Goal: Information Seeking & Learning: Check status

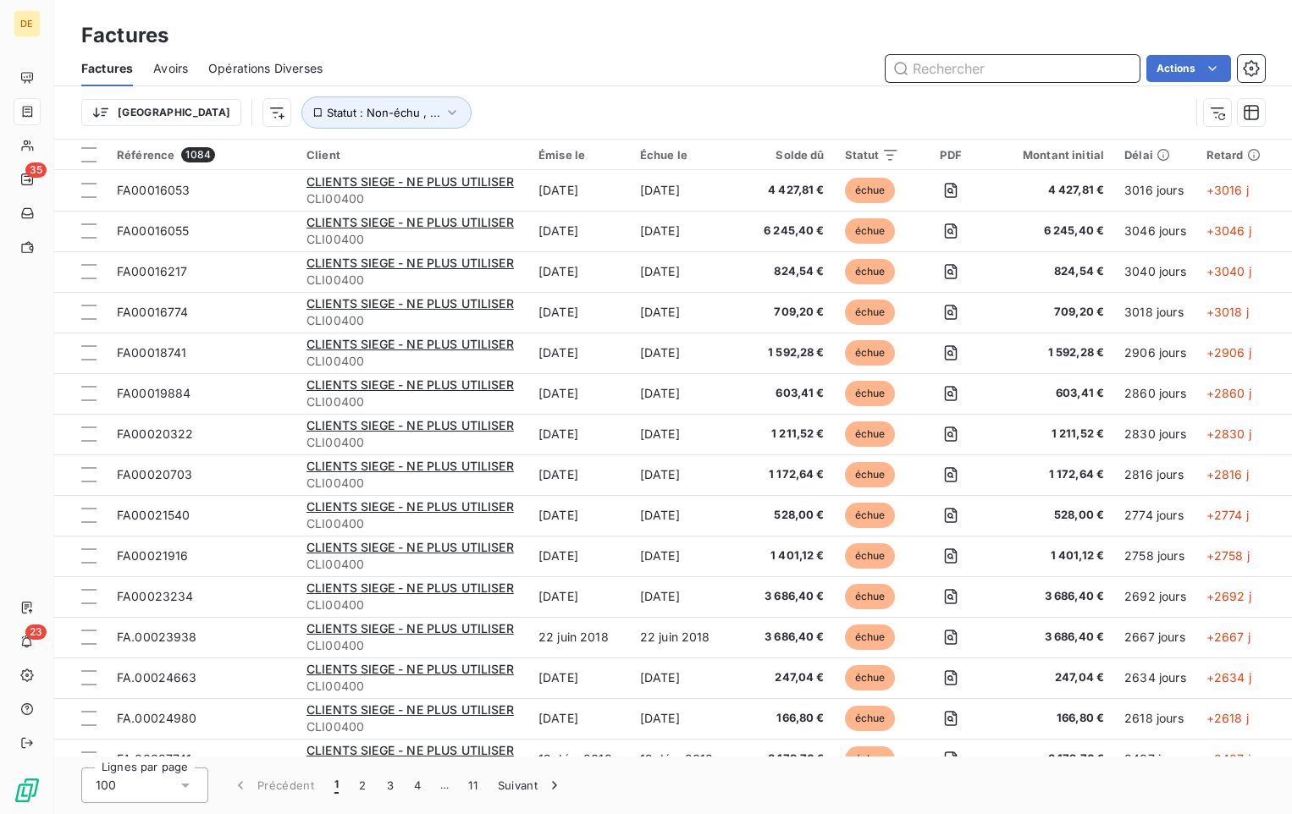
click at [1088, 73] on input "text" at bounding box center [1012, 68] width 254 height 27
paste input "FA.00109168"
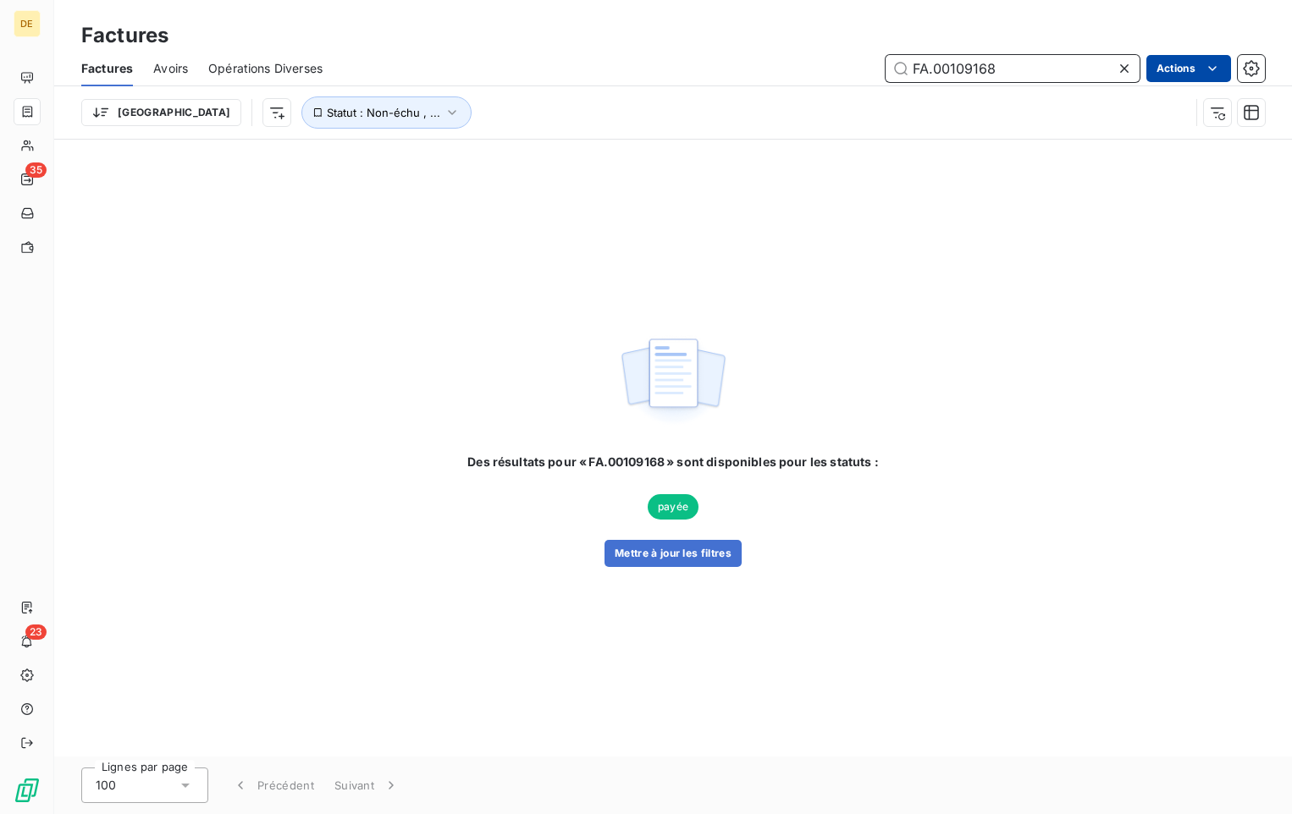
type input "FA.00109168"
click at [1142, 289] on html "DE 35 23 Factures Factures Avoirs Opérations Diverses FA.00109168 Actions Trier…" at bounding box center [646, 407] width 1292 height 814
click at [437, 290] on div "Des résultats pour « FA.00109168 » sont disponibles pour les statuts : payée Me…" at bounding box center [672, 448] width 1237 height 617
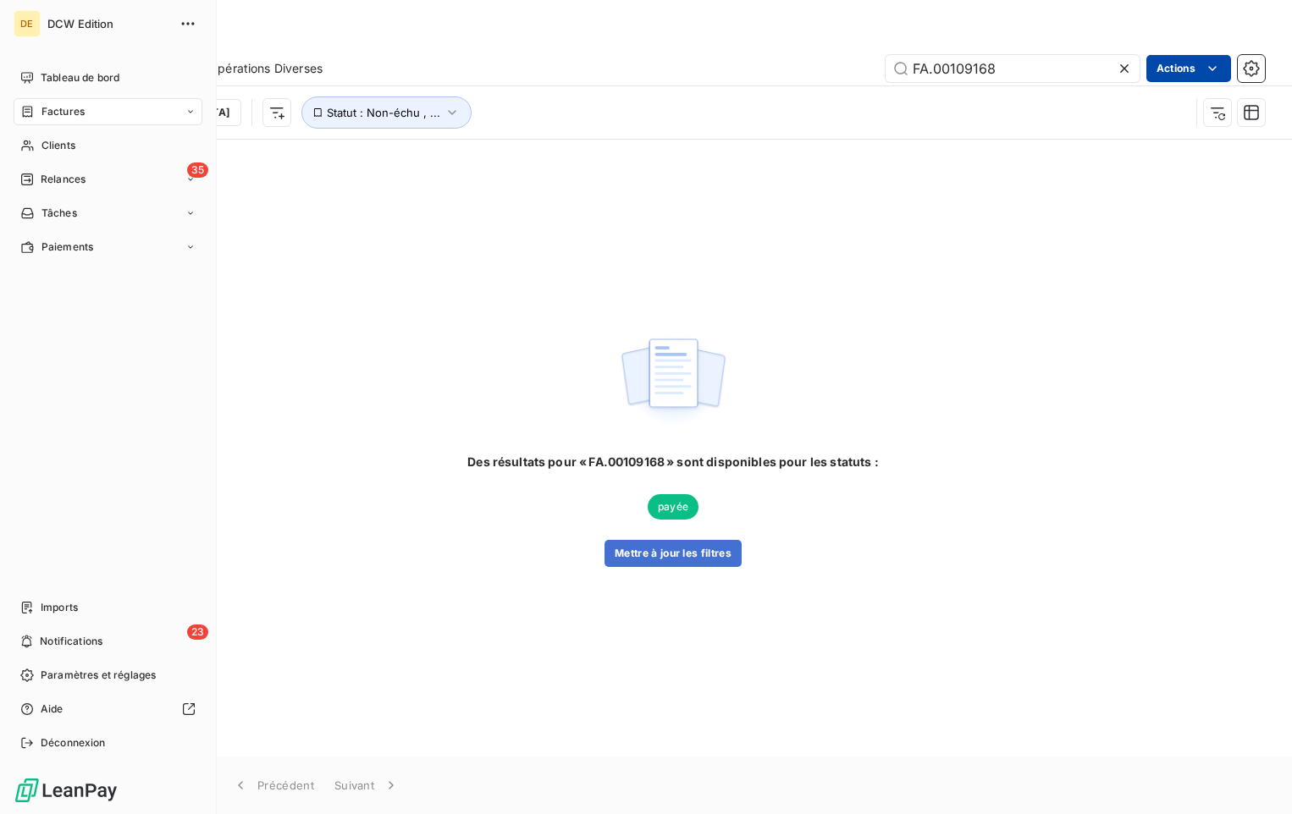
click at [55, 108] on span "Factures" at bounding box center [62, 111] width 43 height 15
click at [84, 146] on div "Factures" at bounding box center [118, 145] width 168 height 27
click at [96, 147] on div "Factures" at bounding box center [118, 145] width 168 height 27
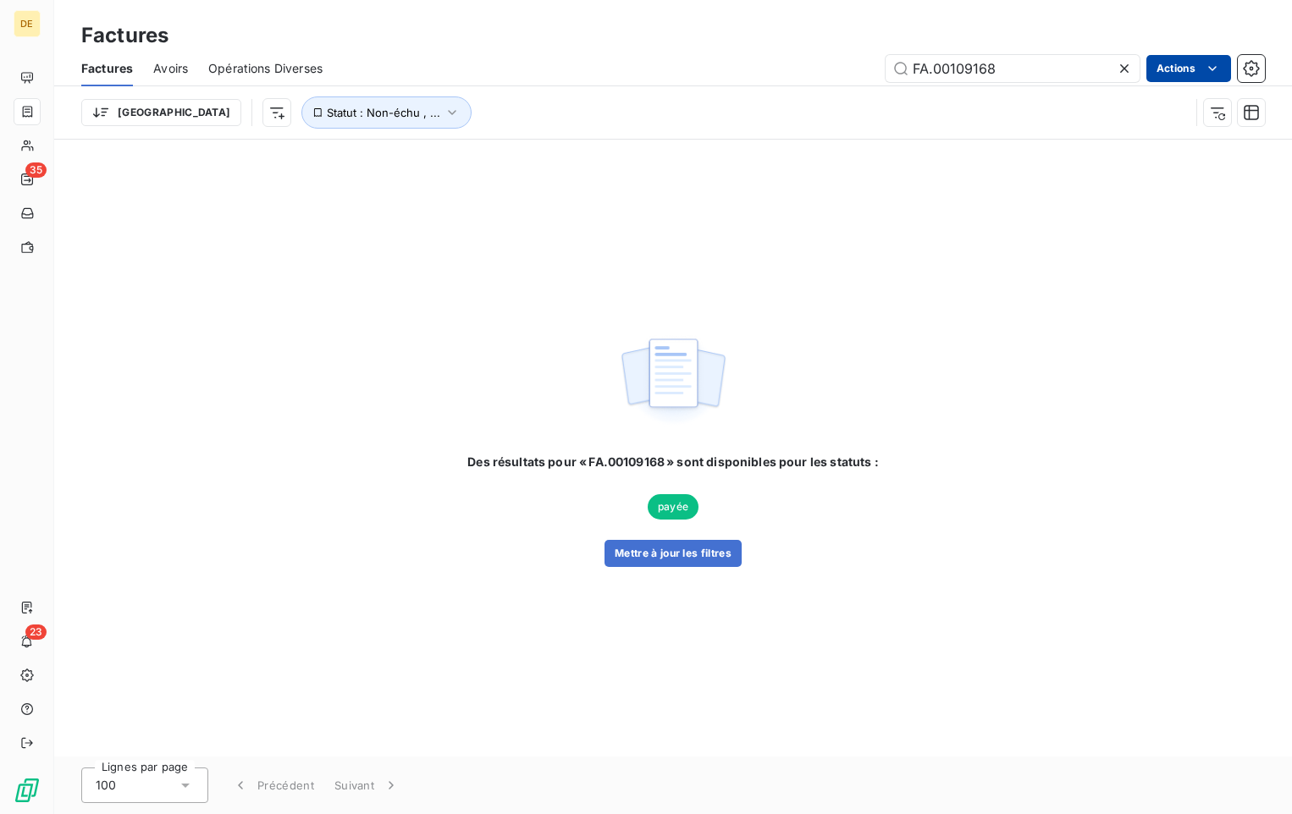
click at [581, 240] on div "Des résultats pour « FA.00109168 » sont disponibles pour les statuts : payée Me…" at bounding box center [672, 448] width 1237 height 617
click at [1049, 70] on input "FA.00109168" at bounding box center [1012, 68] width 254 height 27
click at [451, 212] on div "Des résultats pour « FA.00109168 » sont disponibles pour les statuts : payée Me…" at bounding box center [672, 448] width 1237 height 617
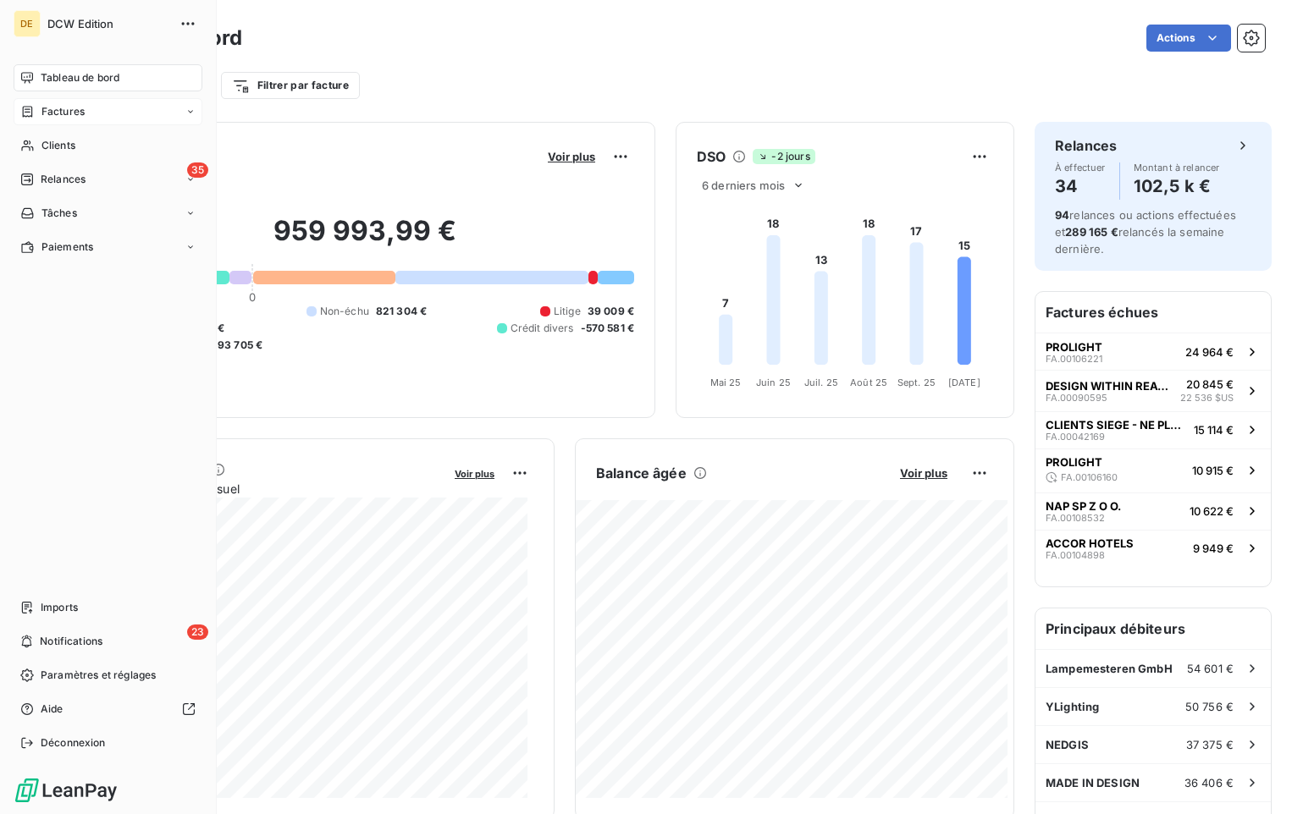
click at [49, 111] on span "Factures" at bounding box center [62, 111] width 43 height 15
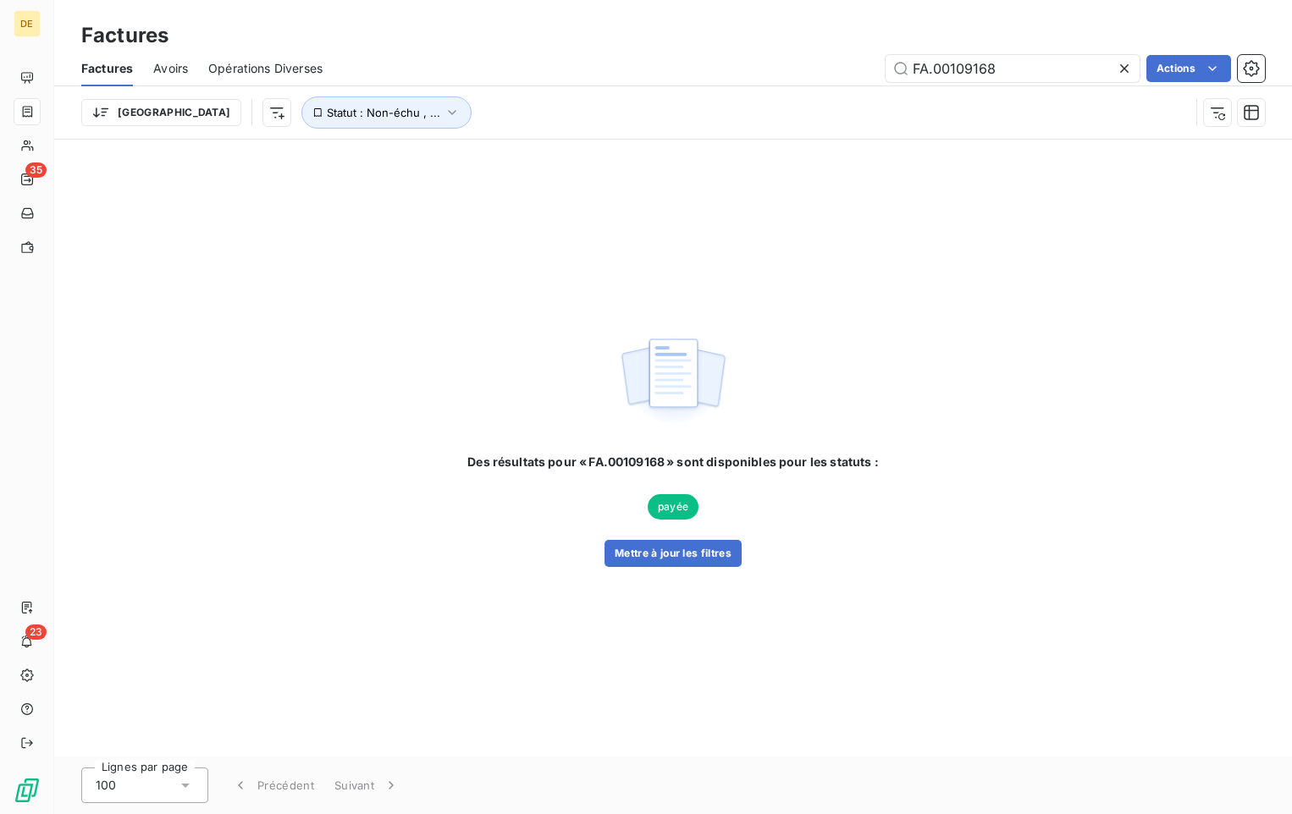
click at [1127, 67] on icon at bounding box center [1124, 68] width 17 height 17
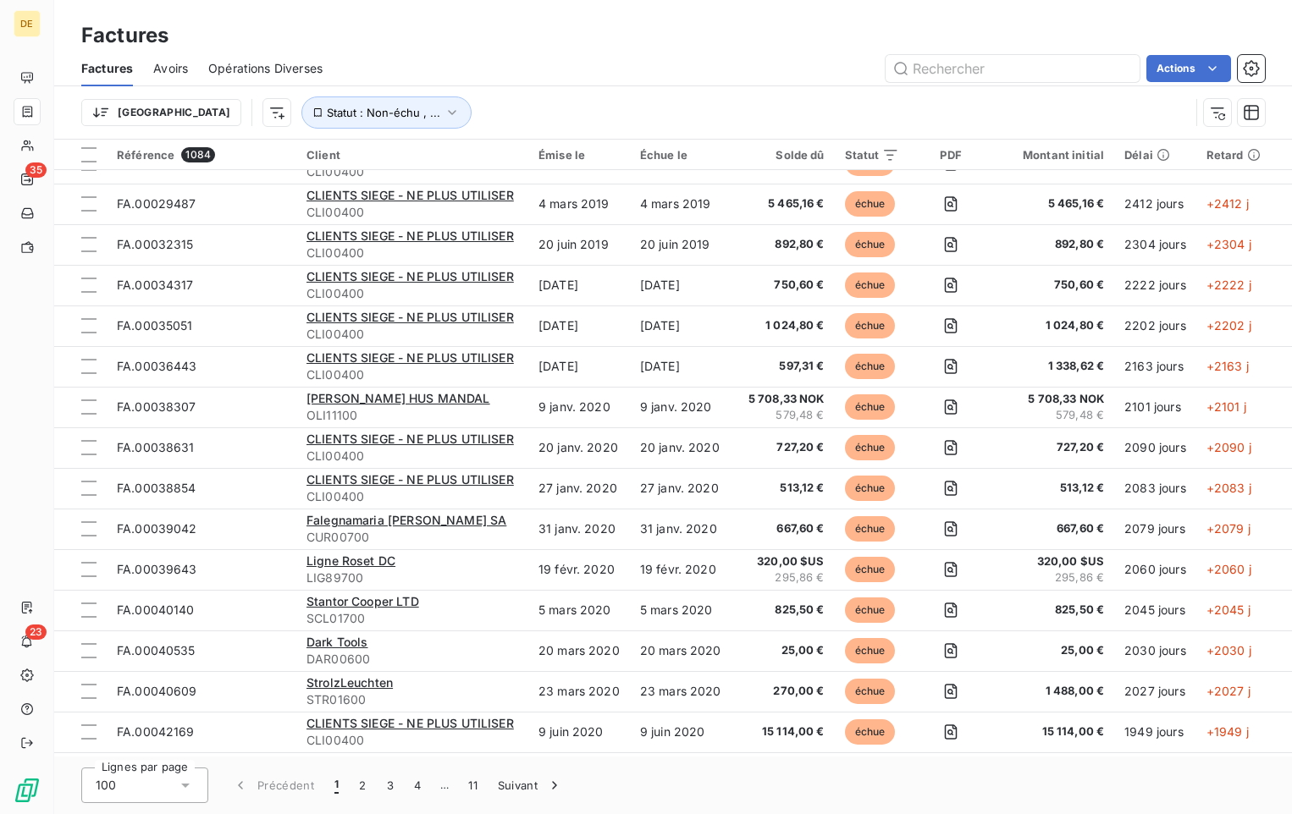
scroll to position [169, 0]
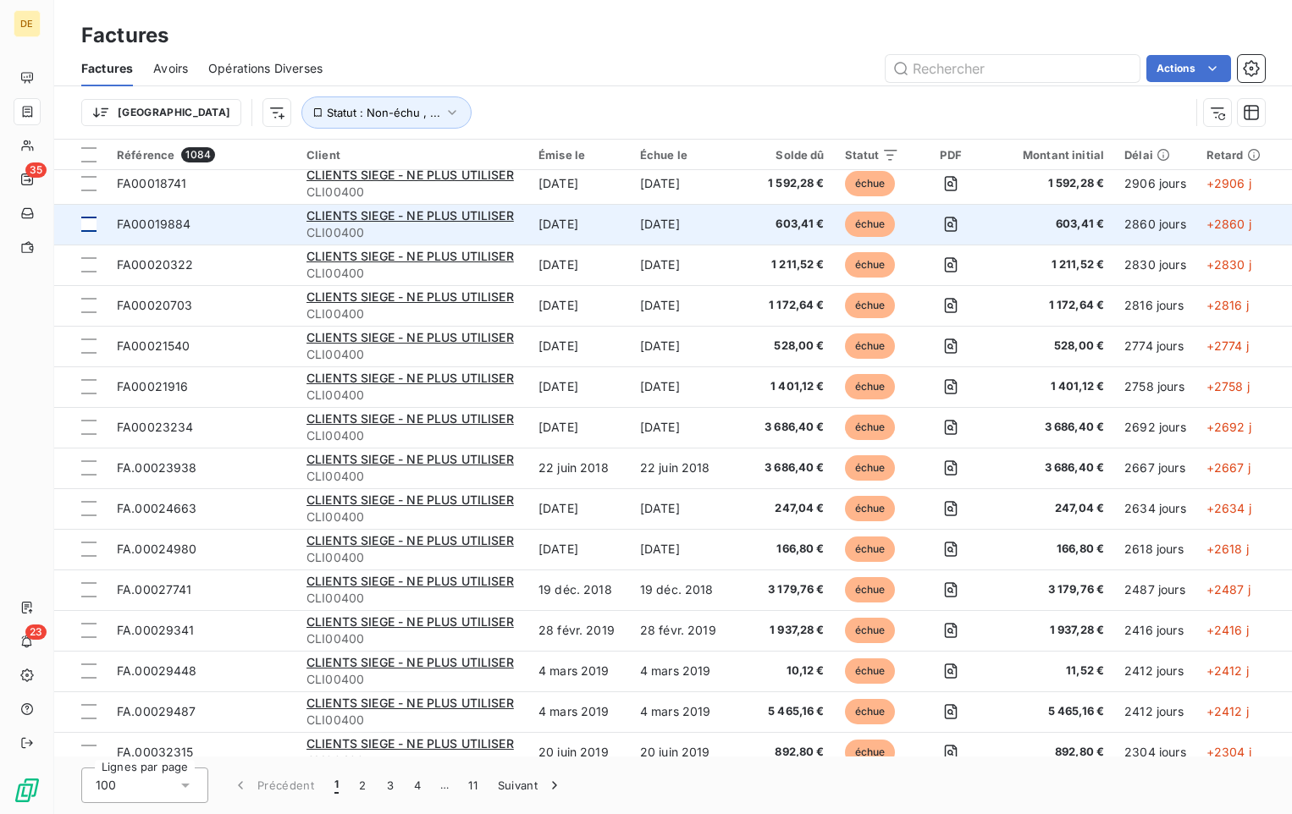
click at [83, 223] on div at bounding box center [88, 224] width 15 height 15
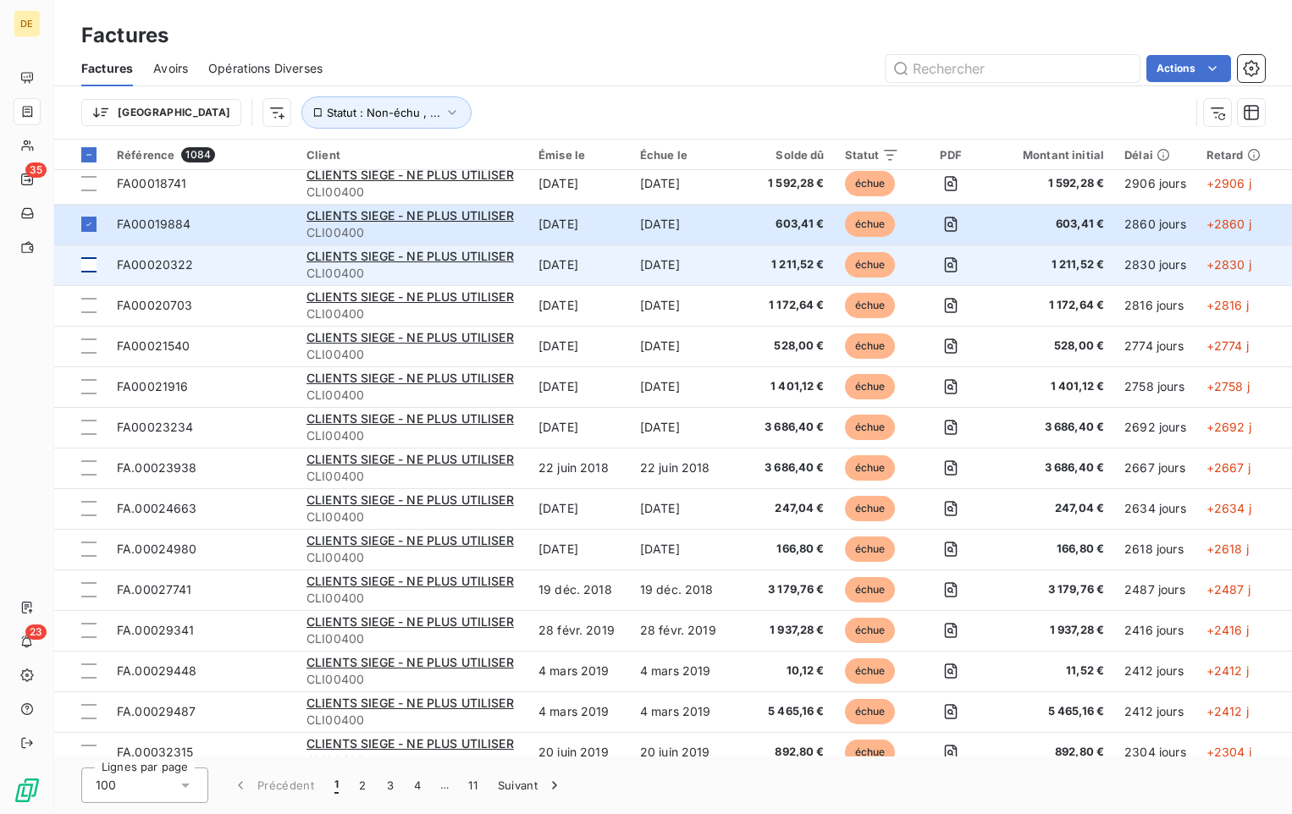
click at [90, 271] on div at bounding box center [88, 264] width 15 height 15
